Goal: Task Accomplishment & Management: Manage account settings

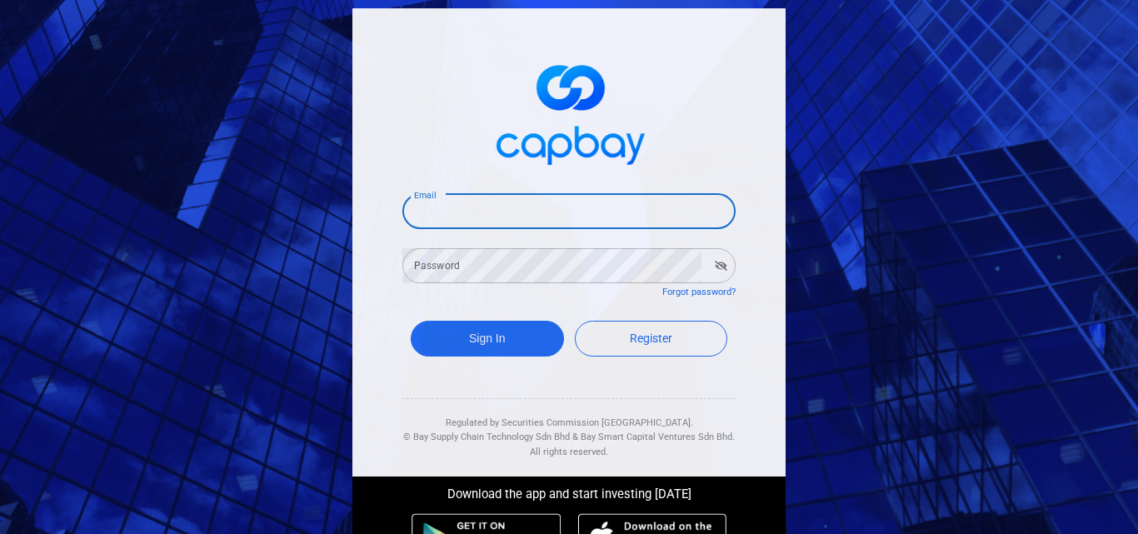
click at [572, 210] on input "Email" at bounding box center [568, 211] width 333 height 35
click at [542, 217] on input "Email" at bounding box center [568, 211] width 333 height 35
type input "[EMAIL_ADDRESS][DOMAIN_NAME]"
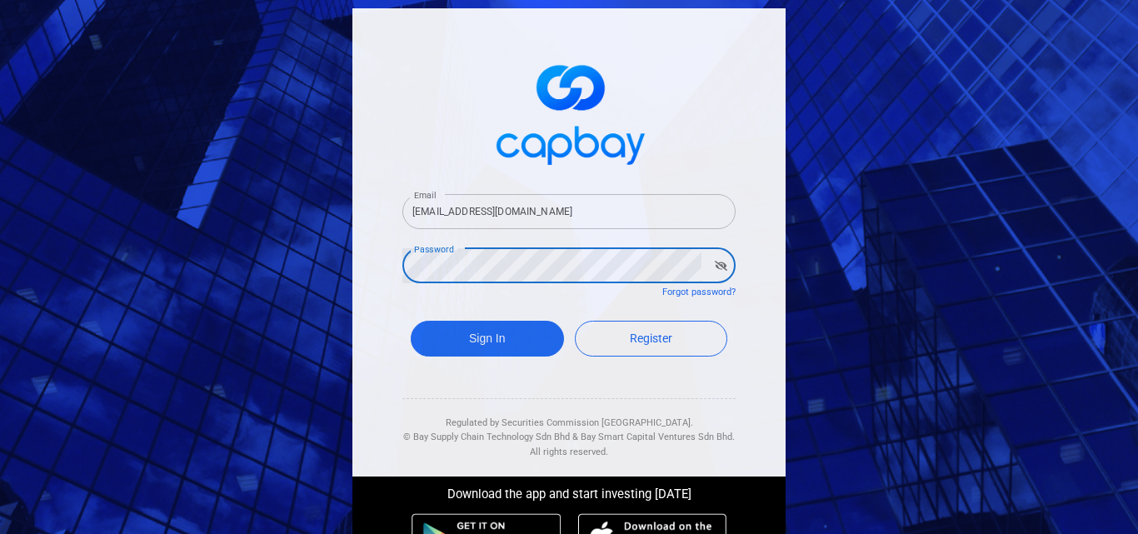
click at [411, 321] on button "Sign In" at bounding box center [487, 339] width 153 height 36
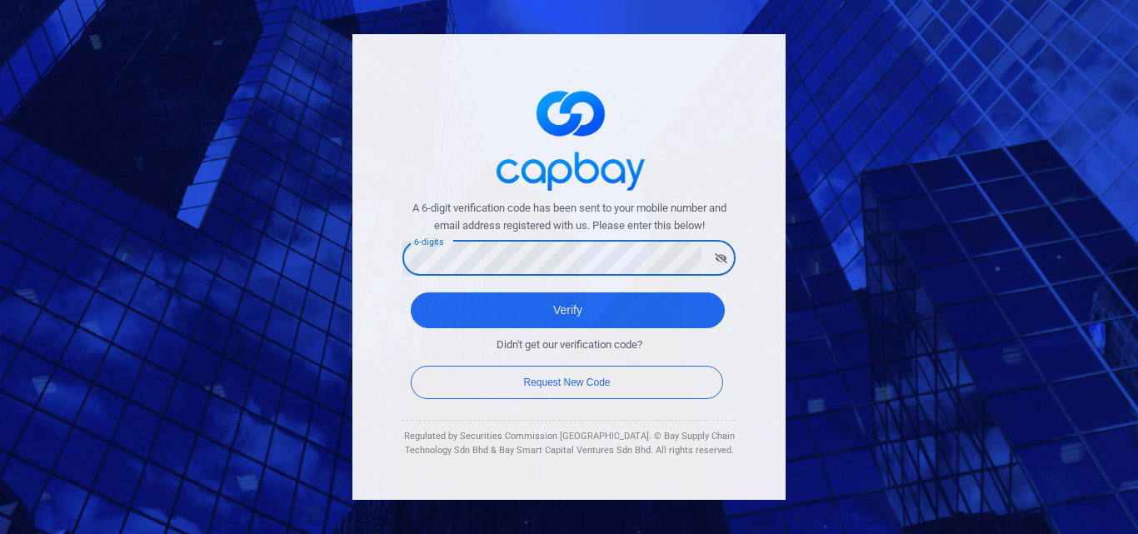
click at [411, 292] on button "Verify" at bounding box center [568, 310] width 314 height 36
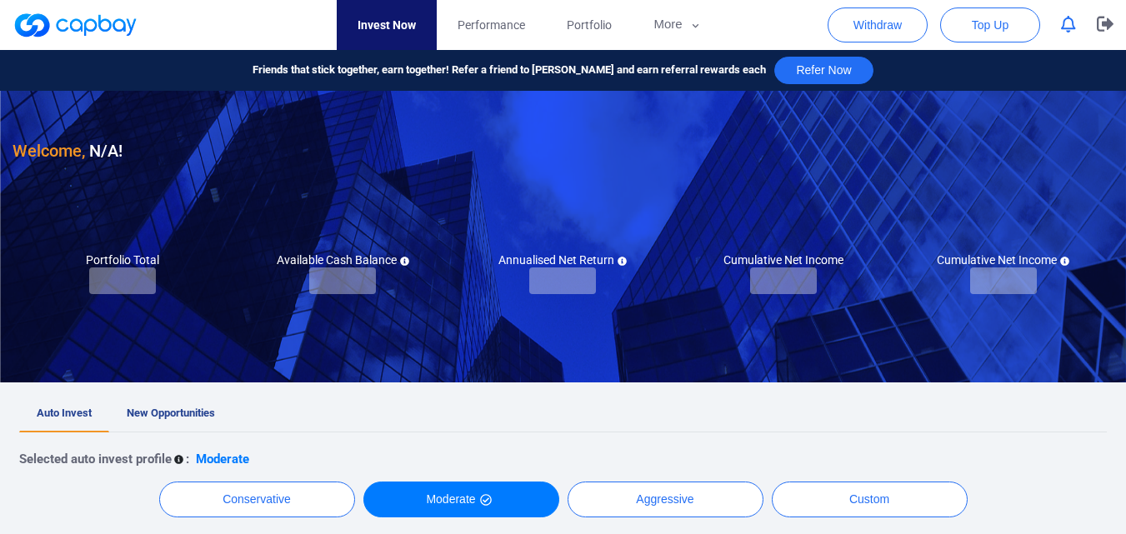
checkbox input "true"
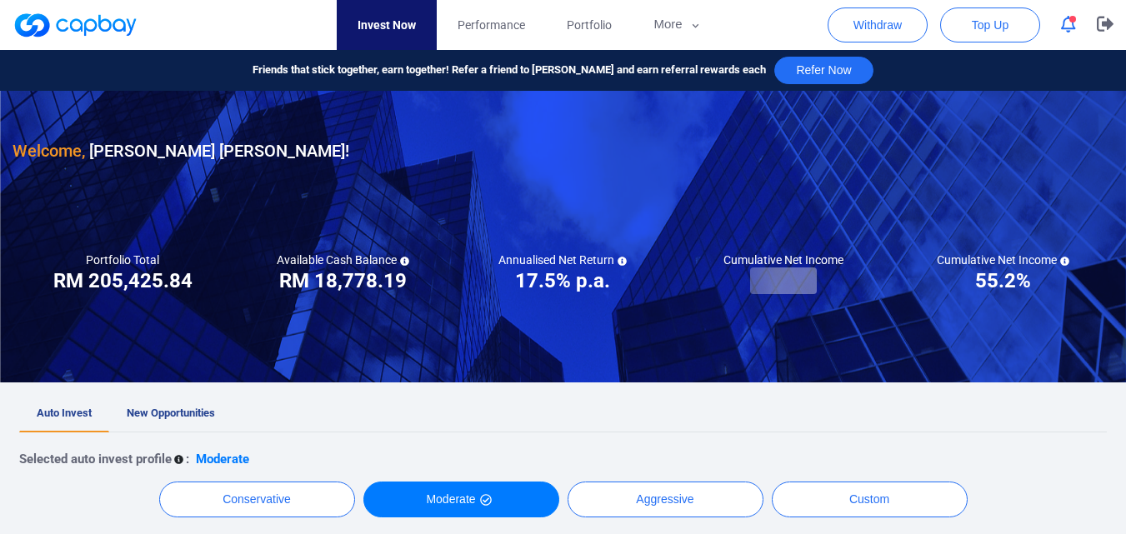
click at [503, 144] on div "Welcome, [PERSON_NAME] [PERSON_NAME] !" at bounding box center [562, 127] width 1101 height 73
click at [468, 22] on span "Performance" at bounding box center [490, 25] width 67 height 18
